Goal: Use online tool/utility: Utilize a website feature to perform a specific function

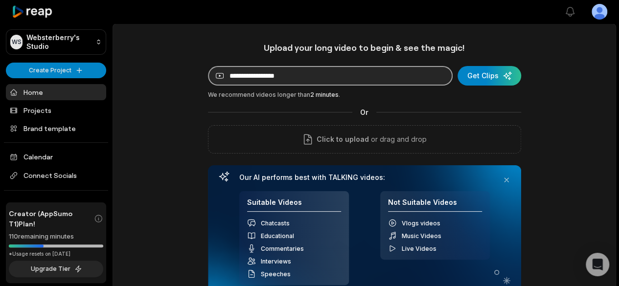
click at [259, 72] on input at bounding box center [330, 76] width 245 height 20
paste input "**********"
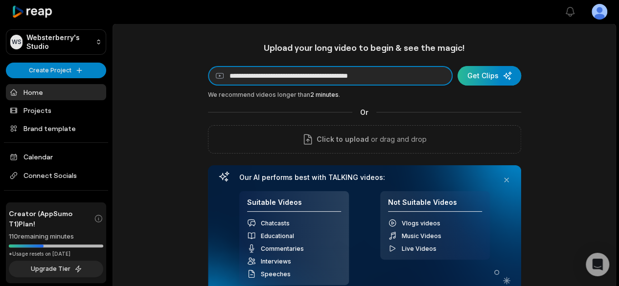
type input "**********"
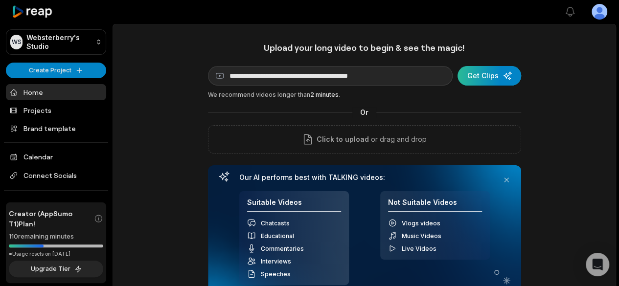
click at [477, 72] on div "submit" at bounding box center [490, 76] width 64 height 20
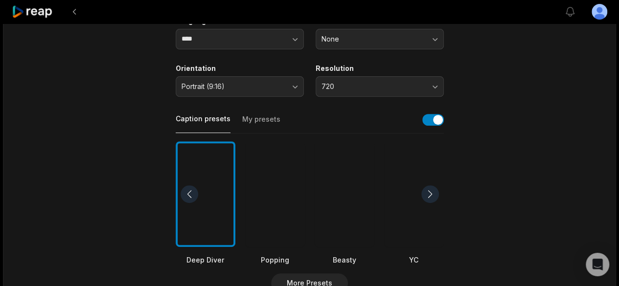
scroll to position [37, 0]
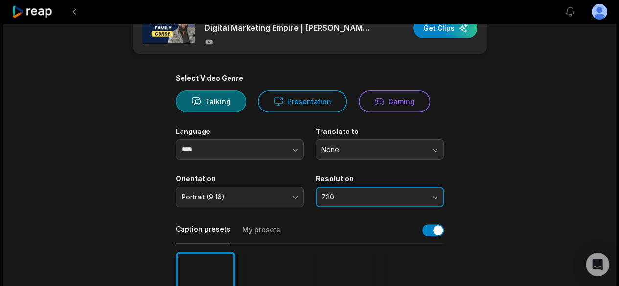
click at [362, 193] on span "720" at bounding box center [373, 197] width 103 height 9
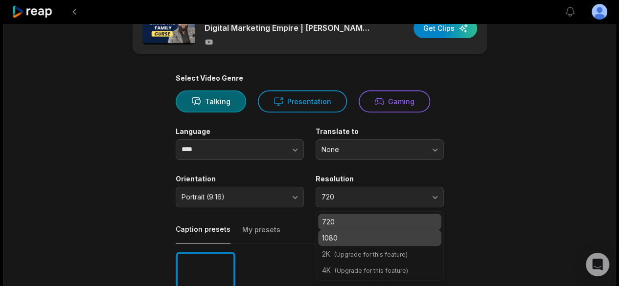
click at [346, 236] on p "1080" at bounding box center [380, 238] width 116 height 10
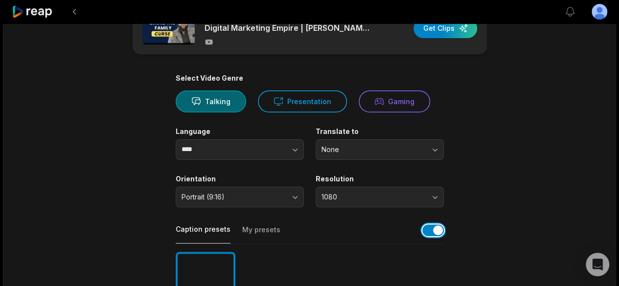
click at [439, 233] on button "button" at bounding box center [433, 231] width 22 height 12
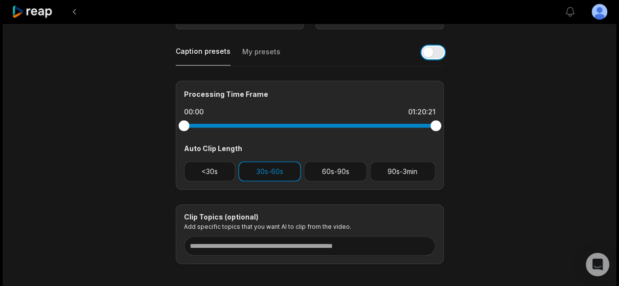
scroll to position [219, 0]
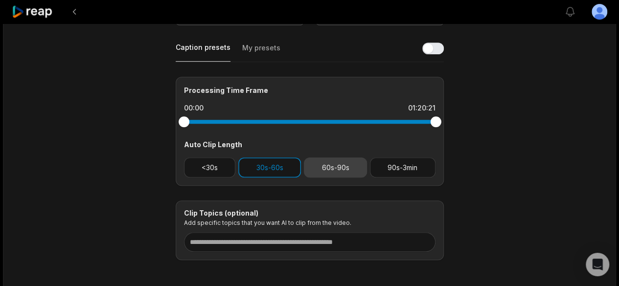
click at [319, 168] on button "60s-90s" at bounding box center [335, 168] width 63 height 20
click at [289, 167] on button "30s-60s" at bounding box center [269, 168] width 63 height 20
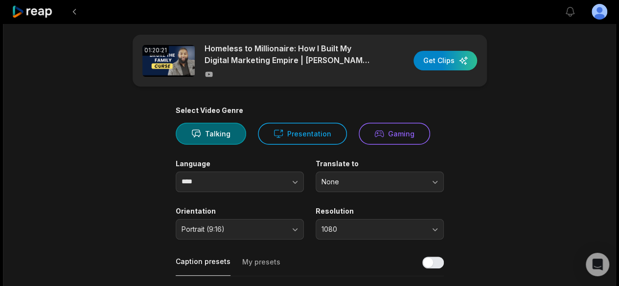
scroll to position [4, 0]
click at [283, 179] on button "button" at bounding box center [276, 182] width 56 height 21
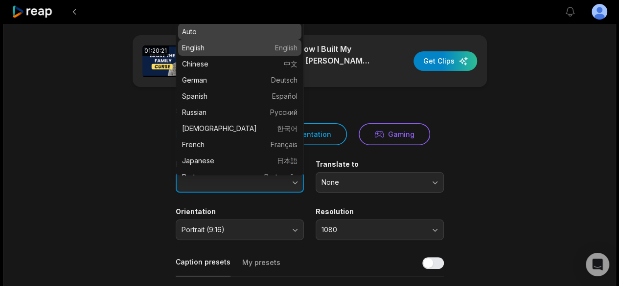
type input "*******"
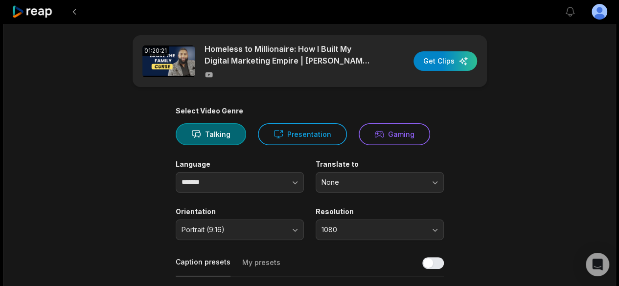
click at [147, 191] on main "01:20:21 Homeless to Millionaire: How I Built My Digital Marketing Empire | [PE…" at bounding box center [310, 255] width 474 height 440
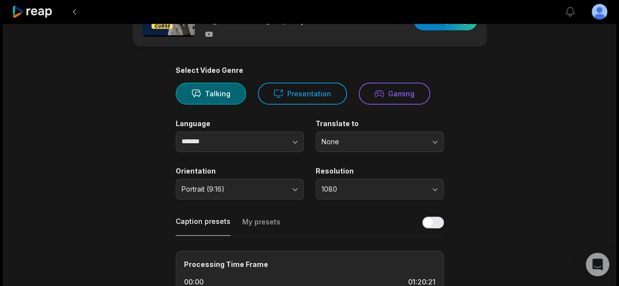
scroll to position [0, 0]
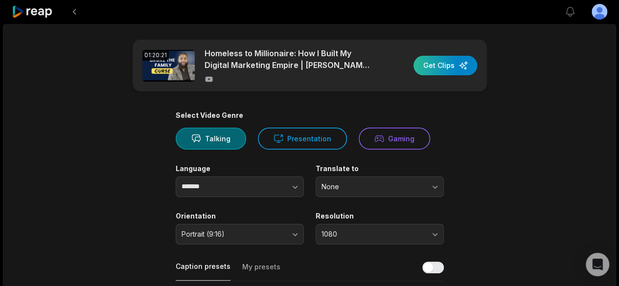
click at [447, 70] on div "button" at bounding box center [446, 66] width 64 height 20
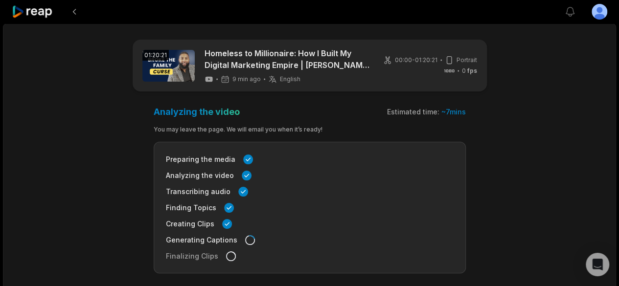
scroll to position [61, 0]
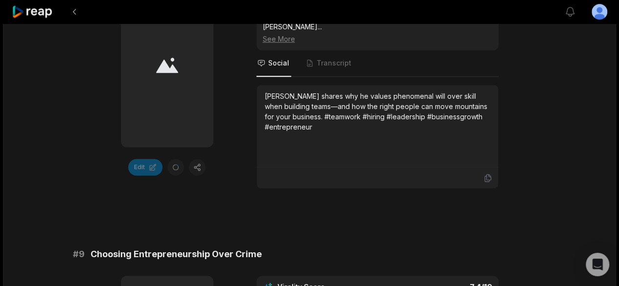
scroll to position [2236, 0]
